Goal: Task Accomplishment & Management: Manage account settings

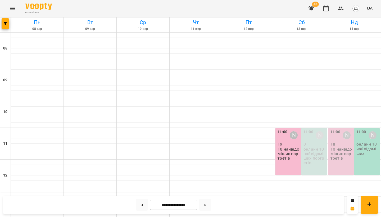
scroll to position [63, 0]
click at [346, 147] on p "10 найвідоміших портретів" at bounding box center [342, 154] width 22 height 14
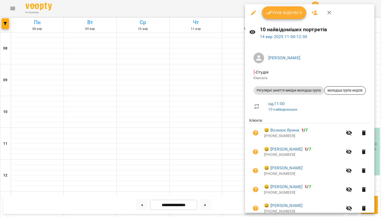
click at [209, 139] on div at bounding box center [190, 108] width 381 height 217
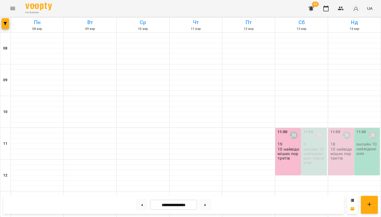
click at [340, 128] on div "11:00 Олександра Слодзік 18 10 найвідоміших портретів" at bounding box center [341, 151] width 25 height 47
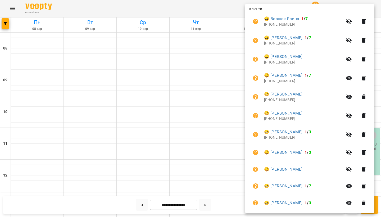
scroll to position [112, 0]
click at [364, 131] on icon "button" at bounding box center [364, 134] width 6 height 6
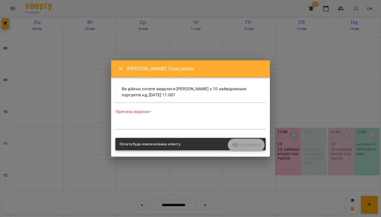
click at [170, 124] on textarea at bounding box center [190, 125] width 150 height 5
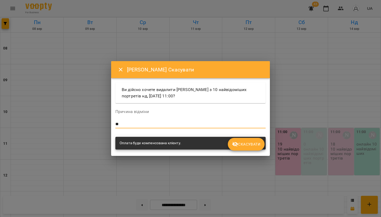
type textarea "*"
type textarea "********"
click at [252, 142] on span "Скасувати" at bounding box center [246, 144] width 28 height 6
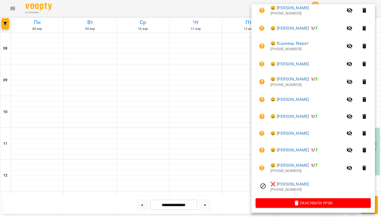
scroll to position [156, 0]
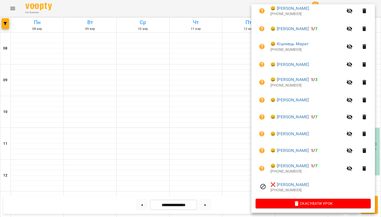
click at [143, 75] on div at bounding box center [190, 108] width 381 height 217
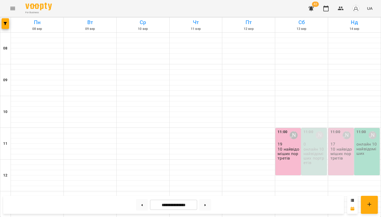
click at [15, 11] on icon "Menu" at bounding box center [13, 8] width 6 height 6
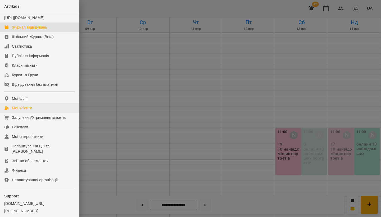
click at [30, 111] on div "Мої клієнти" at bounding box center [22, 107] width 20 height 5
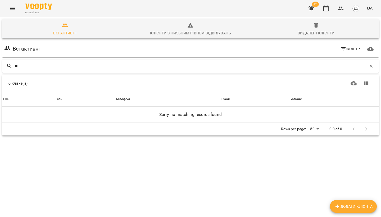
type input "*"
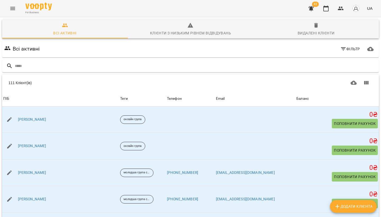
click at [337, 212] on button "Додати клієнта" at bounding box center [353, 206] width 47 height 13
select select "**"
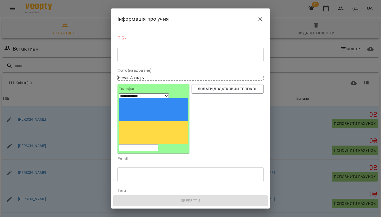
click at [131, 56] on textarea at bounding box center [190, 54] width 139 height 5
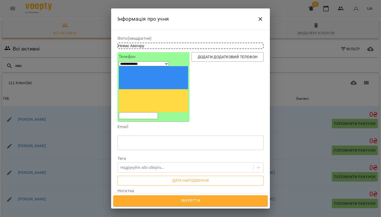
scroll to position [30, 0]
type textarea "**********"
click at [179, 204] on textarea at bounding box center [190, 206] width 139 height 5
click at [182, 163] on div "Надрукуйте або оберіть..." at bounding box center [186, 167] width 136 height 9
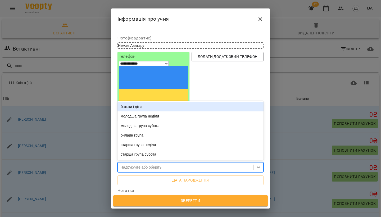
click at [173, 203] on span "Зберегти" at bounding box center [190, 201] width 143 height 7
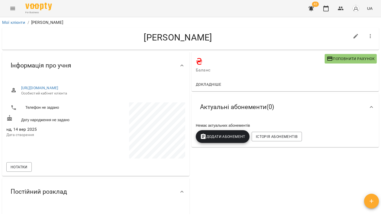
click at [11, 7] on icon "Menu" at bounding box center [13, 8] width 6 height 6
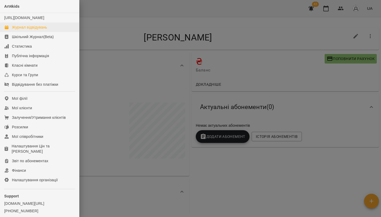
click at [21, 30] on div "Журнал відвідувань" at bounding box center [29, 27] width 35 height 5
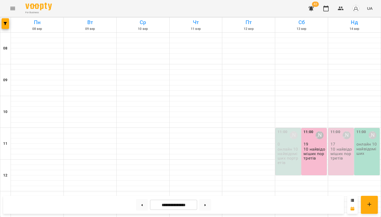
scroll to position [48, 0]
click at [347, 147] on p "10 найвідоміших портретів" at bounding box center [342, 154] width 22 height 14
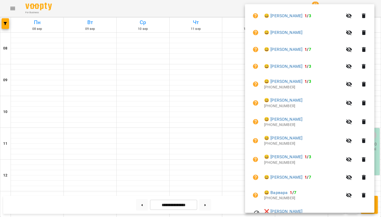
scroll to position [232, 0]
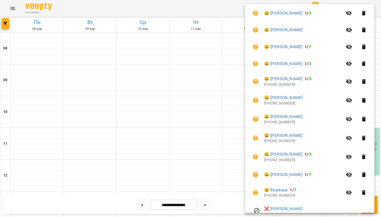
click at [204, 132] on div at bounding box center [190, 108] width 381 height 217
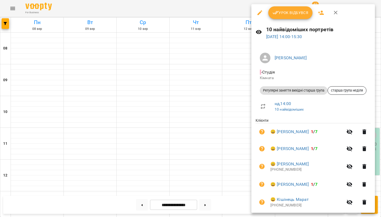
click at [323, 14] on icon "button" at bounding box center [321, 13] width 6 height 4
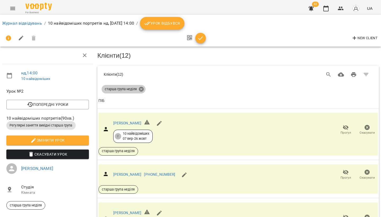
click at [141, 90] on icon at bounding box center [141, 89] width 5 height 5
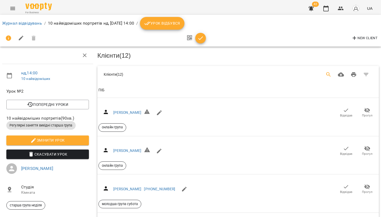
click at [330, 73] on icon "Search" at bounding box center [329, 74] width 5 height 5
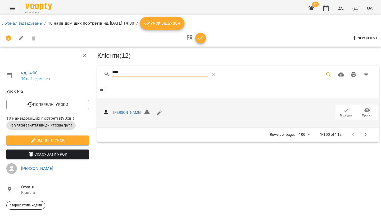
type input "****"
click at [346, 113] on span "Відвідав" at bounding box center [346, 115] width 12 height 5
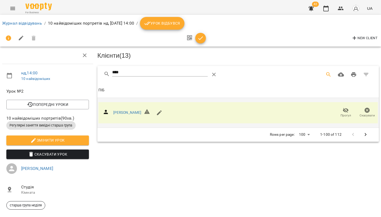
click at [9, 6] on button "Menu" at bounding box center [12, 8] width 13 height 13
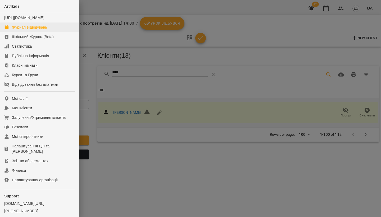
click at [16, 30] on div "Журнал відвідувань" at bounding box center [29, 27] width 35 height 5
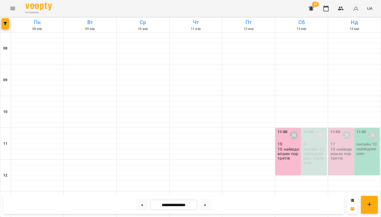
scroll to position [59, 0]
click at [344, 147] on p "10 найвідоміших портретів" at bounding box center [342, 154] width 22 height 14
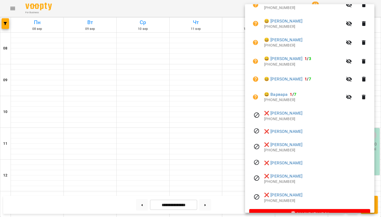
scroll to position [327, 0]
click at [234, 82] on div at bounding box center [190, 108] width 381 height 217
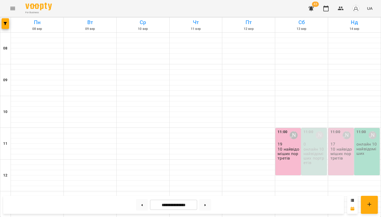
click at [340, 147] on p "10 найвідоміших портретів" at bounding box center [342, 154] width 22 height 14
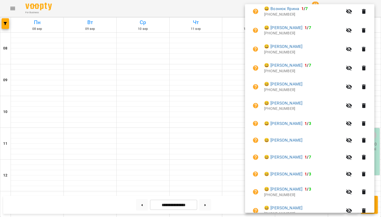
scroll to position [122, 0]
click at [218, 109] on div at bounding box center [190, 108] width 381 height 217
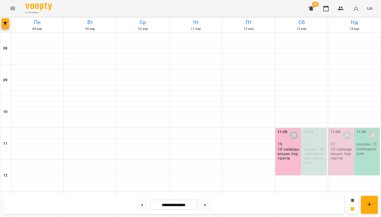
click at [292, 147] on p "10 найвідоміших портретів" at bounding box center [289, 154] width 22 height 14
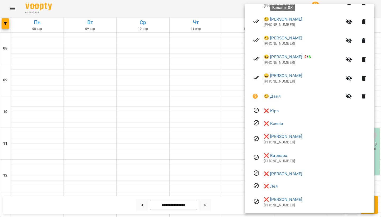
scroll to position [374, 0]
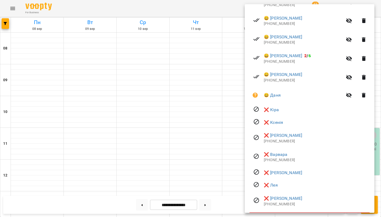
click at [156, 115] on div at bounding box center [190, 108] width 381 height 217
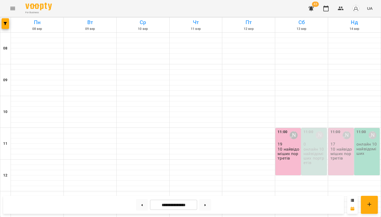
click at [292, 128] on div "11:00 [PERSON_NAME] 19 10 найвідоміших портретів" at bounding box center [288, 151] width 25 height 47
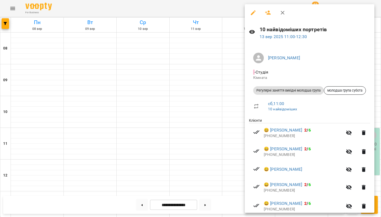
click at [225, 130] on div at bounding box center [190, 108] width 381 height 217
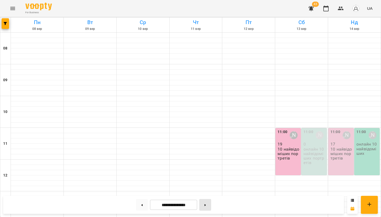
click at [207, 203] on button at bounding box center [205, 205] width 12 height 12
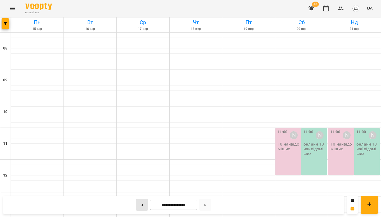
click at [142, 206] on button at bounding box center [142, 205] width 12 height 12
type input "**********"
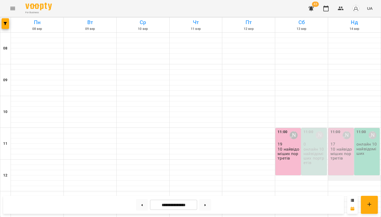
scroll to position [84, 0]
click at [338, 128] on div "11:00 [PERSON_NAME] 17 10 найвідоміших портретів" at bounding box center [341, 151] width 25 height 47
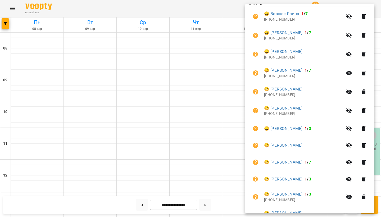
scroll to position [118, 0]
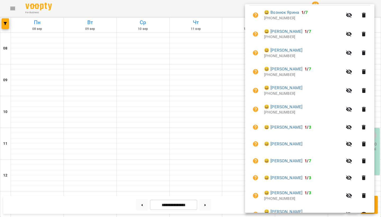
click at [367, 87] on icon "button" at bounding box center [364, 90] width 6 height 6
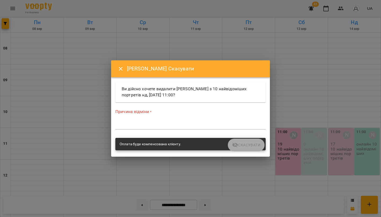
click at [173, 128] on div "*" at bounding box center [190, 125] width 150 height 8
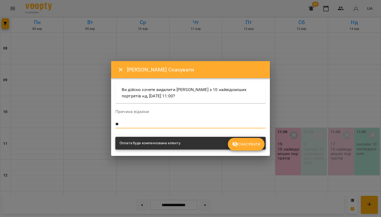
type textarea "*"
type textarea "**********"
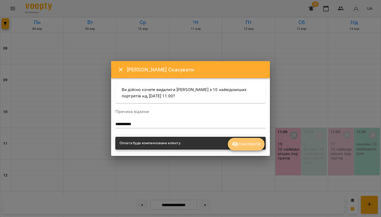
click at [248, 141] on span "Скасувати" at bounding box center [246, 144] width 28 height 6
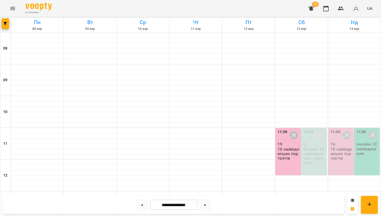
click at [335, 147] on p "10 найвідоміших портретів" at bounding box center [342, 154] width 22 height 14
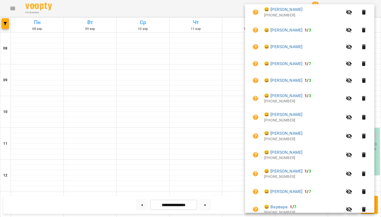
scroll to position [200, 0]
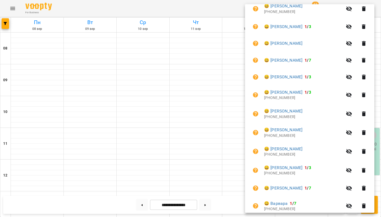
click at [365, 77] on icon "button" at bounding box center [364, 77] width 6 height 6
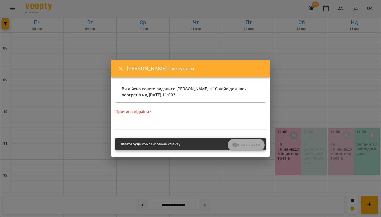
click at [170, 124] on textarea at bounding box center [190, 125] width 150 height 5
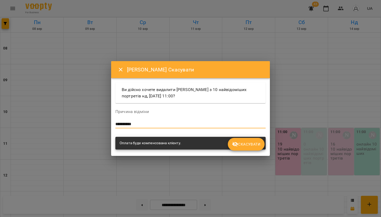
type textarea "**********"
click at [242, 142] on span "Скасувати" at bounding box center [246, 144] width 28 height 6
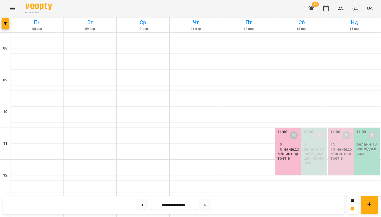
click at [342, 147] on p "10 найвідоміших портретів" at bounding box center [342, 154] width 22 height 14
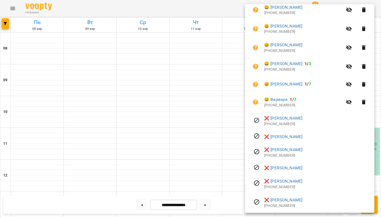
scroll to position [287, 0]
click at [364, 44] on icon "button" at bounding box center [364, 47] width 6 height 6
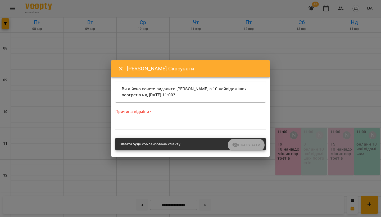
click at [163, 128] on div "*" at bounding box center [190, 125] width 150 height 8
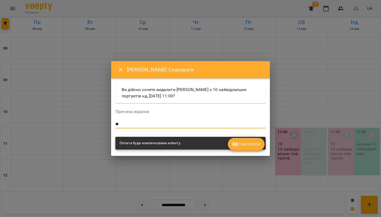
type textarea "*"
type textarea "**********"
click at [258, 144] on span "Скасувати" at bounding box center [246, 144] width 28 height 6
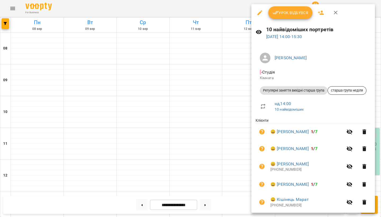
click at [176, 126] on div at bounding box center [190, 108] width 381 height 217
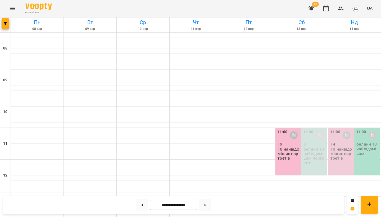
click at [340, 147] on p "10 найвідоміших портретів" at bounding box center [342, 154] width 22 height 14
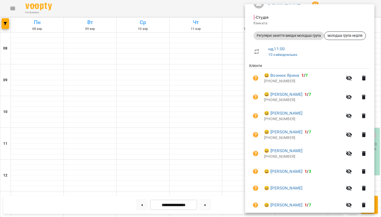
scroll to position [56, 0]
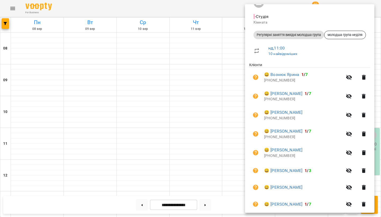
click at [199, 162] on div at bounding box center [190, 108] width 381 height 217
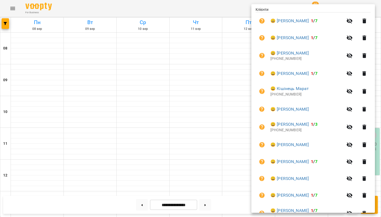
scroll to position [111, 0]
click at [367, 108] on icon "button" at bounding box center [365, 109] width 4 height 5
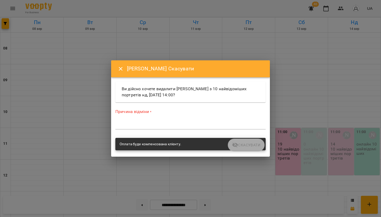
click at [193, 124] on textarea at bounding box center [190, 125] width 150 height 5
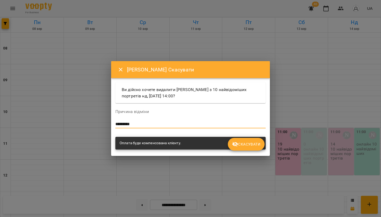
type textarea "*********"
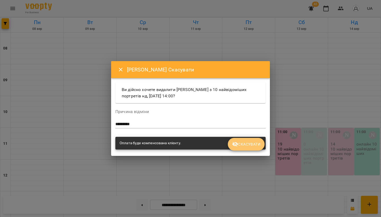
click at [256, 150] on button "Скасувати" at bounding box center [246, 144] width 37 height 13
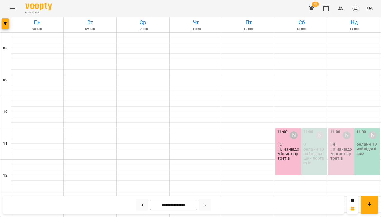
click at [12, 8] on icon "Menu" at bounding box center [13, 8] width 6 height 6
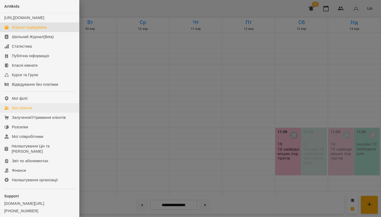
click at [28, 110] on link "Мої клієнти" at bounding box center [39, 108] width 79 height 10
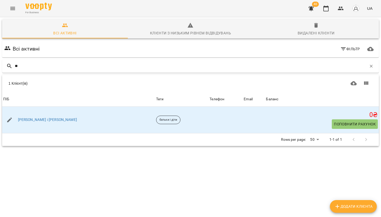
type input "*"
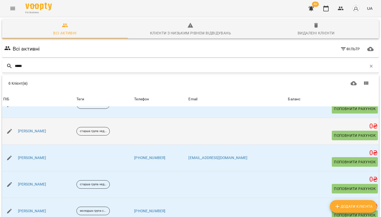
scroll to position [42, 0]
type input "*****"
click at [8, 132] on icon "button" at bounding box center [9, 131] width 6 height 6
select select "**"
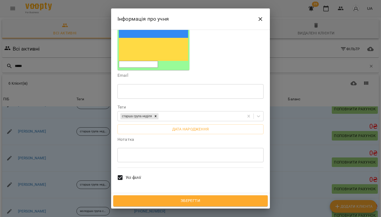
scroll to position [98, 0]
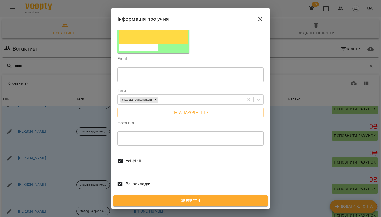
click at [259, 23] on button "Close" at bounding box center [260, 19] width 13 height 13
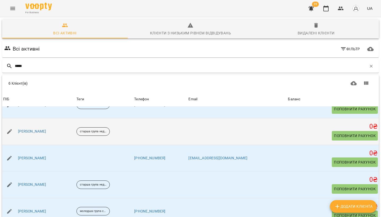
click at [10, 132] on icon "button" at bounding box center [9, 131] width 5 height 5
select select "**"
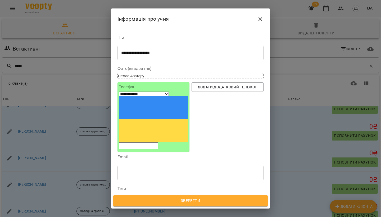
scroll to position [0, 0]
click at [261, 18] on icon "Close" at bounding box center [260, 19] width 6 height 6
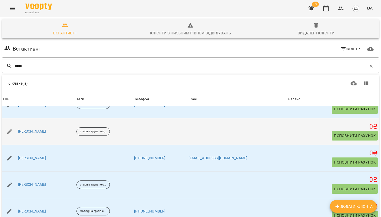
click at [69, 133] on div "[PERSON_NAME]" at bounding box center [38, 131] width 73 height 15
click at [38, 131] on link "[PERSON_NAME]" at bounding box center [32, 131] width 28 height 5
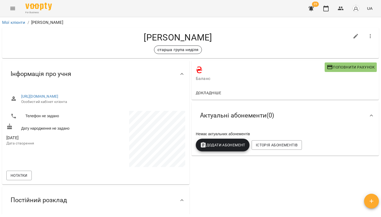
click at [371, 35] on icon "button" at bounding box center [371, 36] width 6 height 6
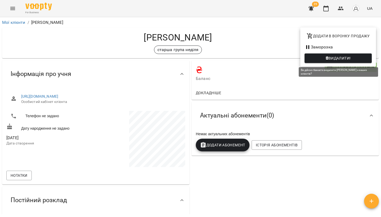
click at [345, 57] on span "Видалити!" at bounding box center [340, 58] width 22 height 6
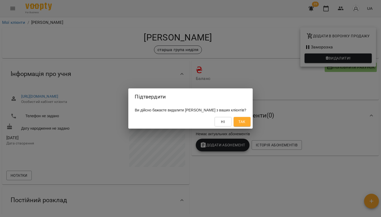
click at [246, 122] on span "Так" at bounding box center [242, 122] width 7 height 6
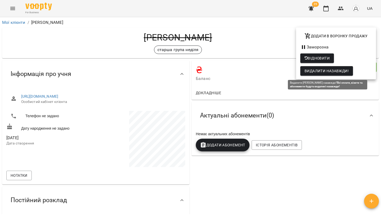
click at [320, 73] on span "Видалити назавжди!" at bounding box center [327, 71] width 44 height 6
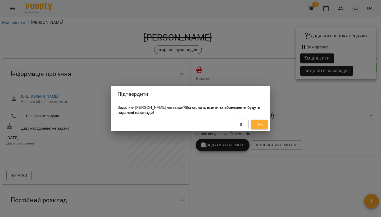
click at [261, 126] on span "Так" at bounding box center [259, 124] width 7 height 6
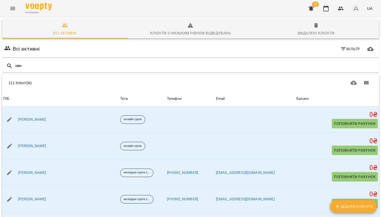
click at [13, 8] on icon "Menu" at bounding box center [13, 8] width 6 height 6
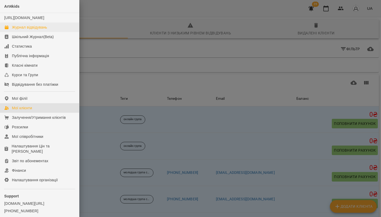
click at [25, 30] on div "Журнал відвідувань" at bounding box center [29, 27] width 35 height 5
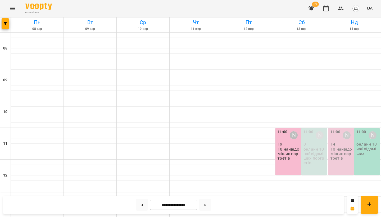
scroll to position [130, 0]
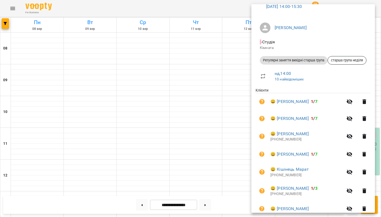
scroll to position [30, 0]
click at [229, 99] on div at bounding box center [190, 108] width 381 height 217
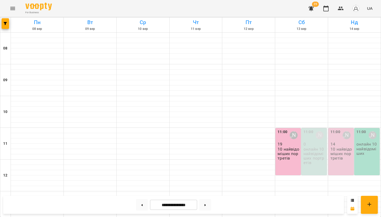
scroll to position [100, 0]
click at [335, 128] on div "11:00 [PERSON_NAME] 14 10 найвідоміших портретів" at bounding box center [341, 151] width 25 height 47
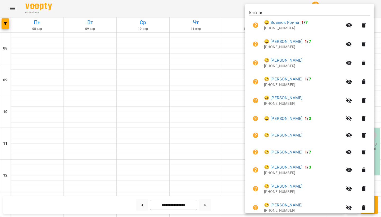
scroll to position [108, 0]
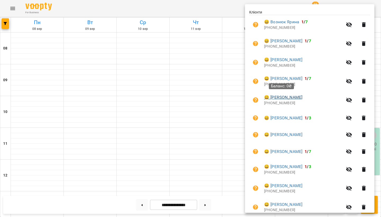
click at [283, 98] on link "😀 [PERSON_NAME]" at bounding box center [283, 97] width 38 height 6
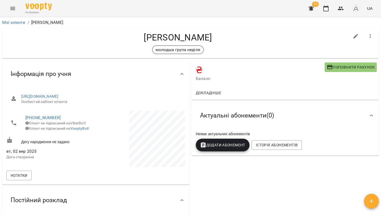
click at [342, 68] on span "Поповнити рахунок" at bounding box center [351, 67] width 48 height 6
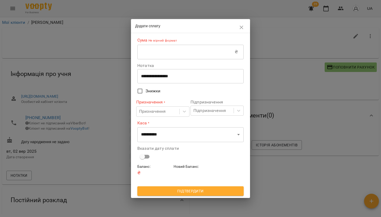
click at [173, 50] on input "text" at bounding box center [185, 51] width 97 height 15
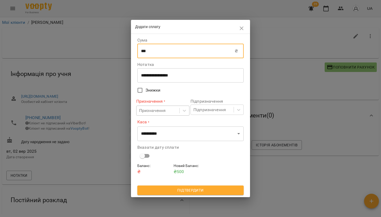
type input "***"
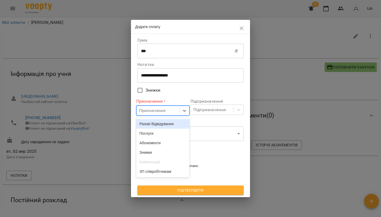
click at [153, 113] on div "Призначення" at bounding box center [152, 111] width 27 height 6
click at [160, 126] on div "Разові Відвідування" at bounding box center [162, 124] width 53 height 10
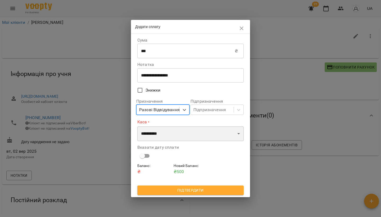
click at [160, 134] on select "**********" at bounding box center [190, 133] width 106 height 15
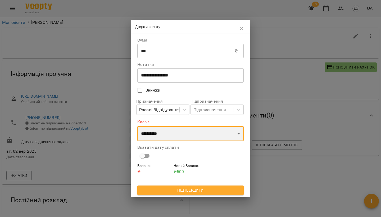
select select "****"
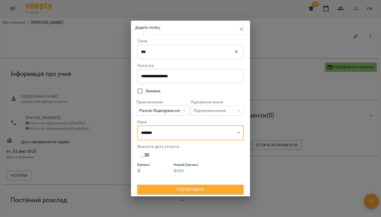
click at [187, 190] on span "Підтвердити" at bounding box center [191, 189] width 98 height 6
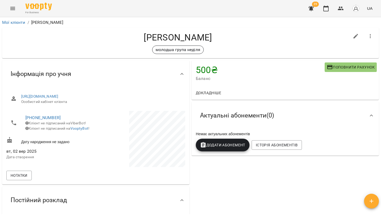
click at [15, 11] on icon "Menu" at bounding box center [13, 8] width 6 height 6
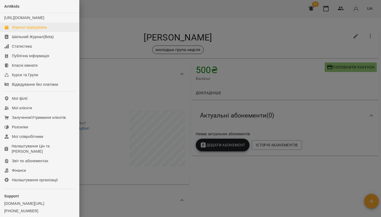
click at [31, 30] on div "Журнал відвідувань" at bounding box center [29, 27] width 35 height 5
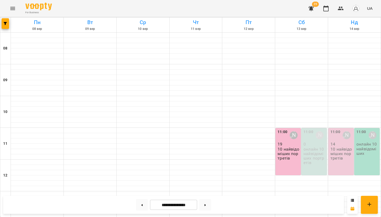
click at [341, 155] on p "10 найвідоміших портретів" at bounding box center [342, 154] width 22 height 14
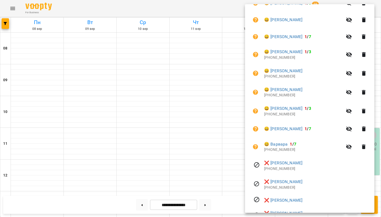
scroll to position [224, 0]
click at [199, 109] on div at bounding box center [190, 108] width 381 height 217
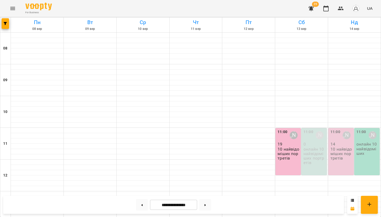
scroll to position [175, 0]
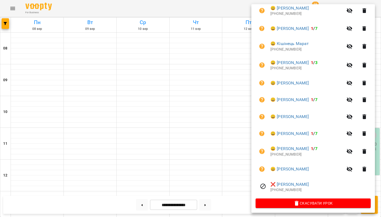
scroll to position [156, 0]
click at [225, 97] on div at bounding box center [190, 108] width 381 height 217
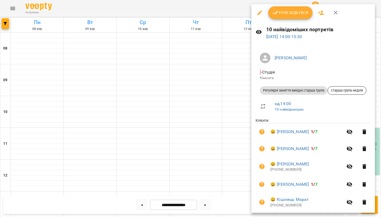
click at [321, 14] on icon "button" at bounding box center [321, 13] width 6 height 4
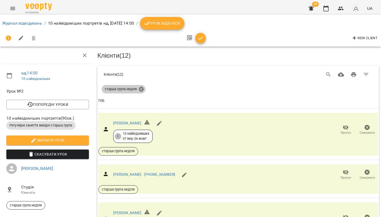
click at [140, 89] on icon at bounding box center [141, 89] width 5 height 5
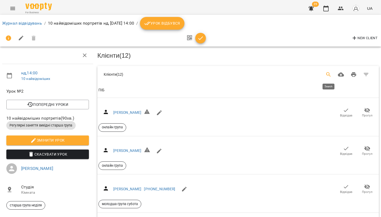
click at [324, 74] on button "Search" at bounding box center [329, 74] width 13 height 13
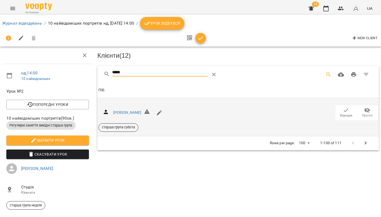
type input "*****"
click at [347, 109] on icon "button" at bounding box center [346, 110] width 6 height 6
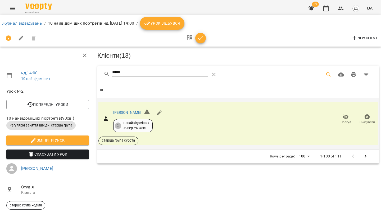
click at [12, 6] on icon "Menu" at bounding box center [13, 8] width 6 height 6
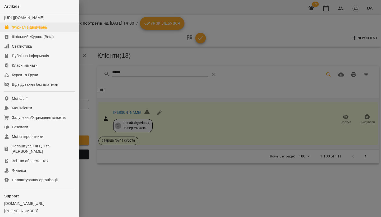
click at [18, 30] on div "Журнал відвідувань" at bounding box center [29, 27] width 35 height 5
